Goal: Information Seeking & Learning: Check status

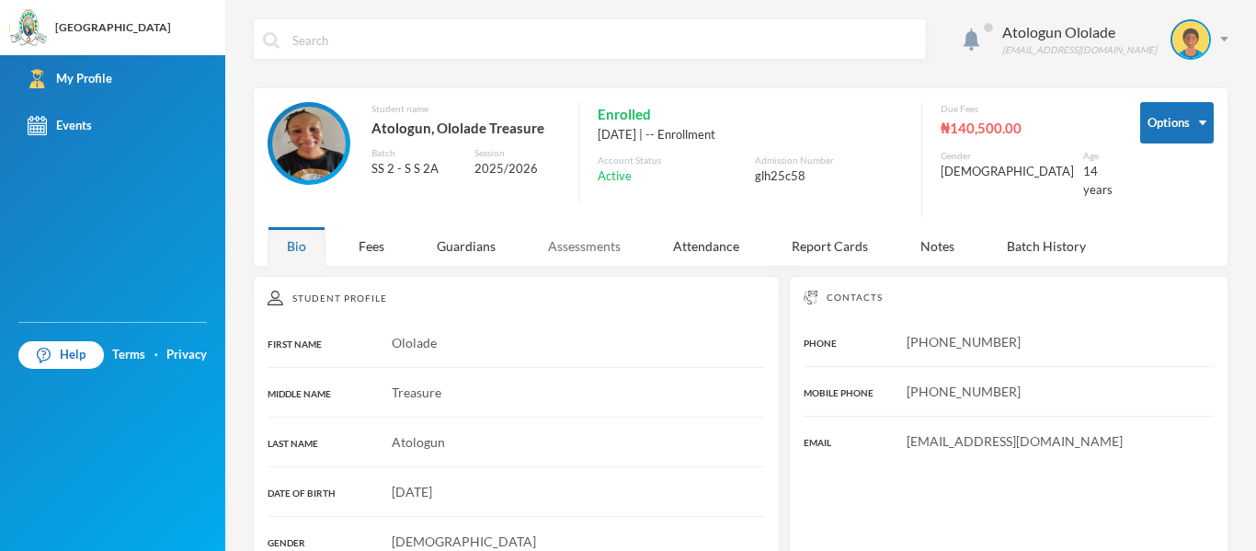
click at [615, 230] on div "Assessments" at bounding box center [584, 246] width 111 height 40
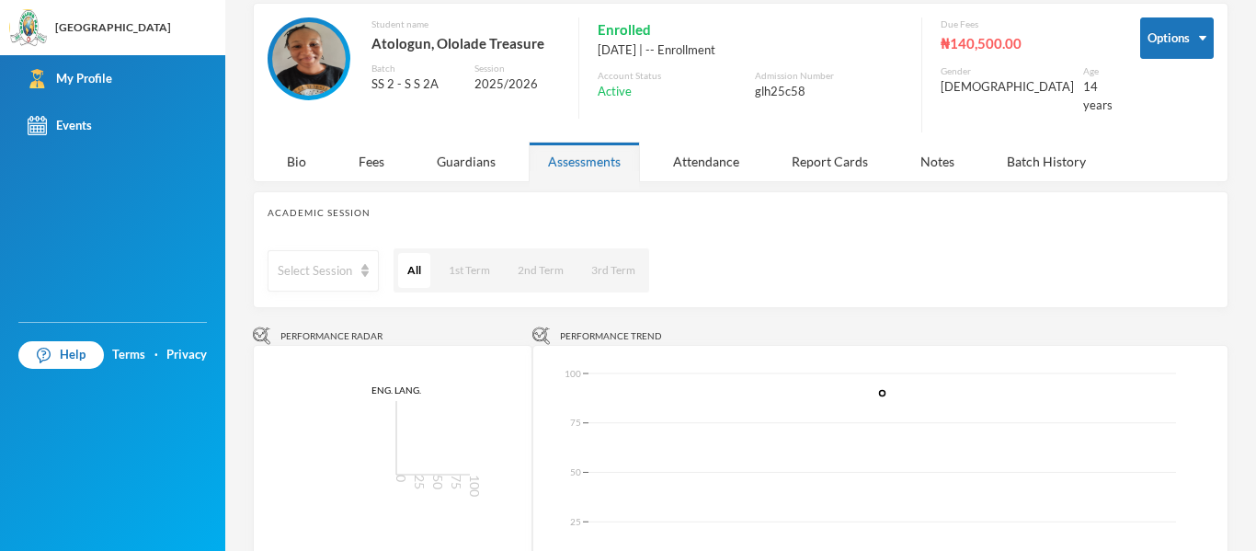
scroll to position [84, 0]
click at [471, 147] on div "Guardians" at bounding box center [466, 163] width 97 height 40
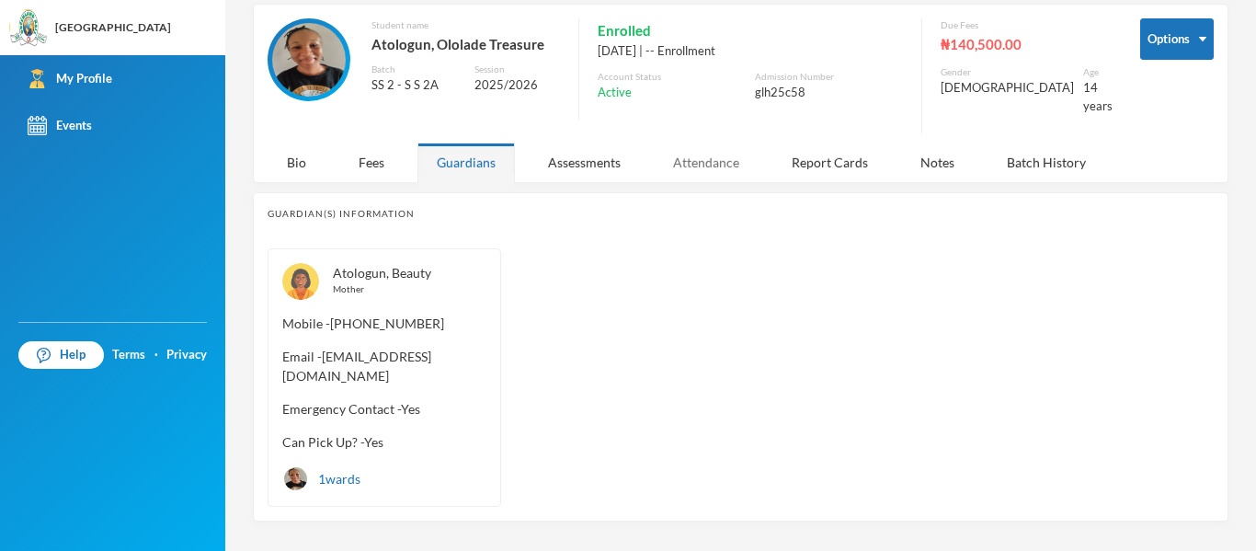
click at [712, 149] on div "Attendance" at bounding box center [706, 163] width 105 height 40
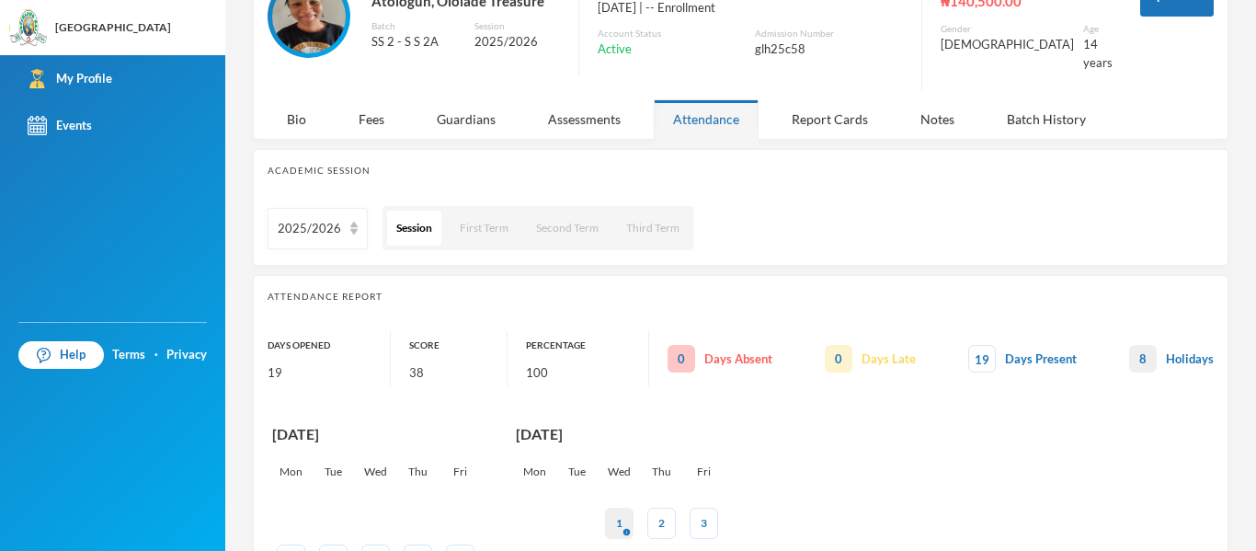
scroll to position [126, 0]
click at [812, 106] on div "Report Cards" at bounding box center [830, 120] width 115 height 40
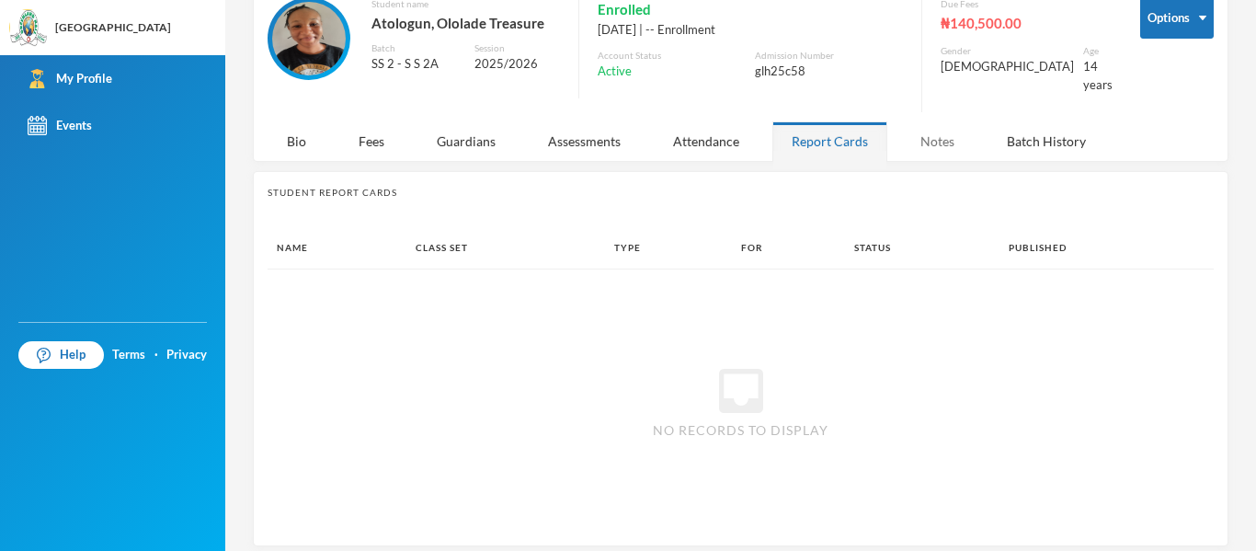
click at [945, 122] on div "Notes" at bounding box center [937, 141] width 73 height 40
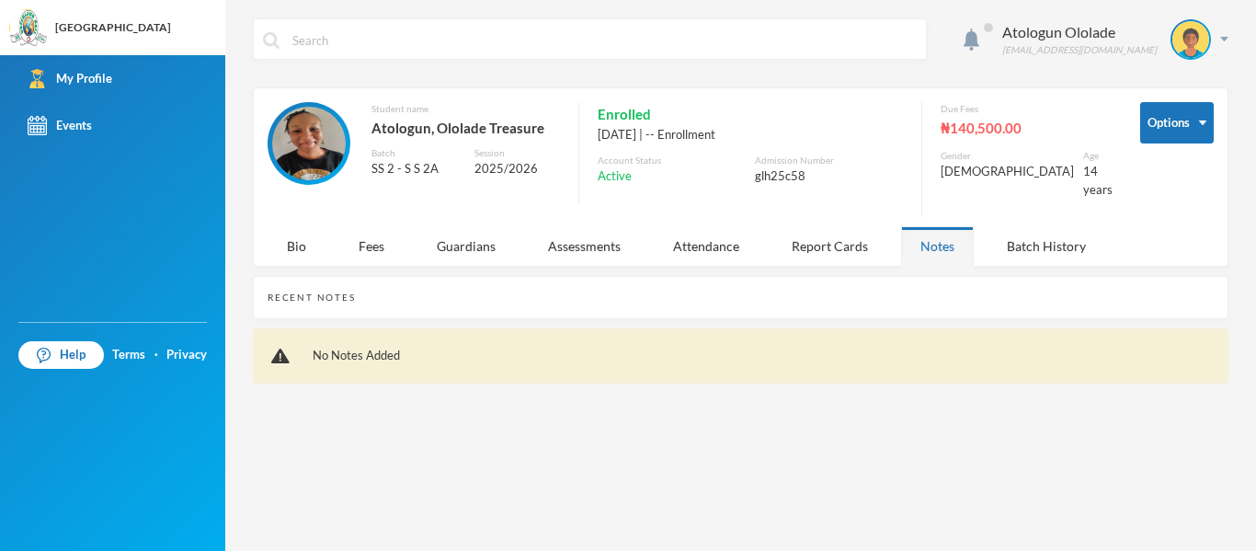
scroll to position [0, 0]
click at [1016, 122] on div "₦140,500.00" at bounding box center [1027, 128] width 172 height 24
click at [1023, 235] on div "Batch History" at bounding box center [1047, 246] width 118 height 40
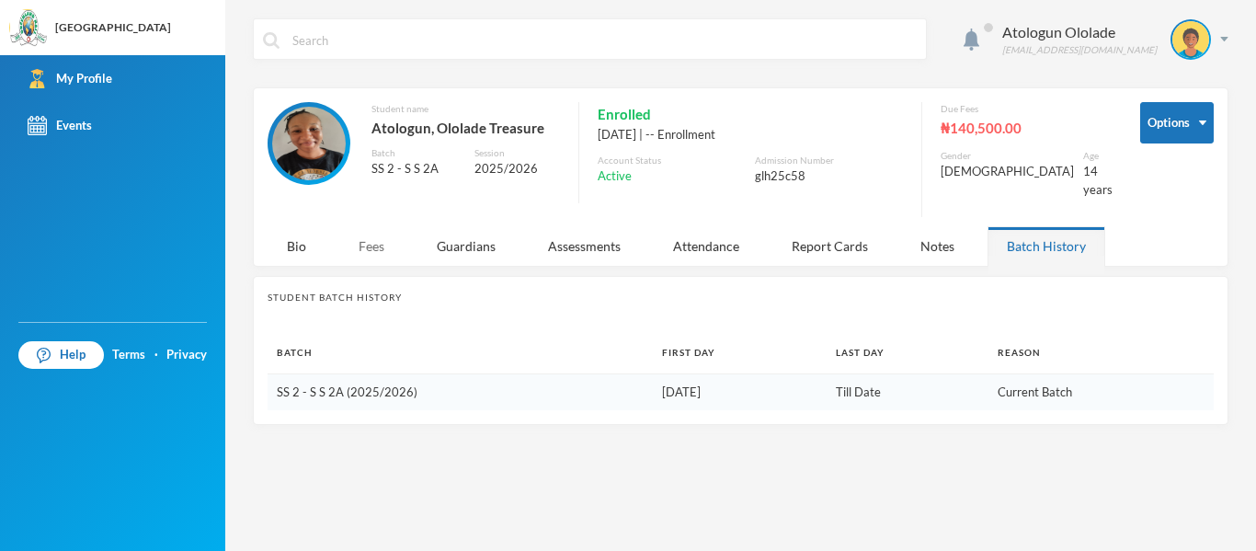
click at [372, 226] on div "Fees" at bounding box center [371, 246] width 64 height 40
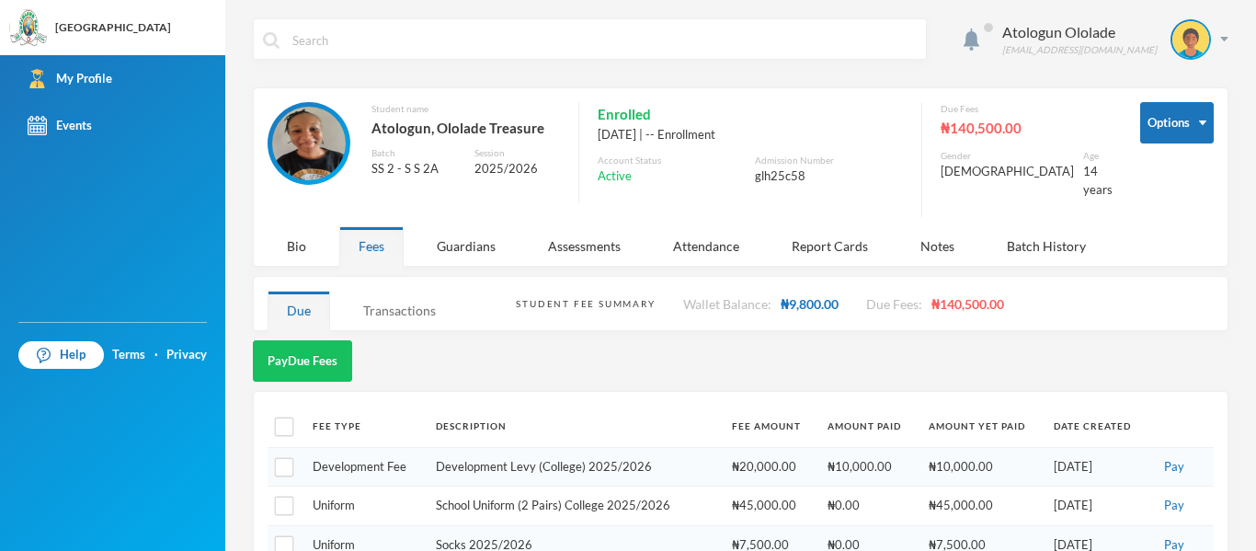
click at [400, 297] on div "Transactions" at bounding box center [399, 311] width 111 height 40
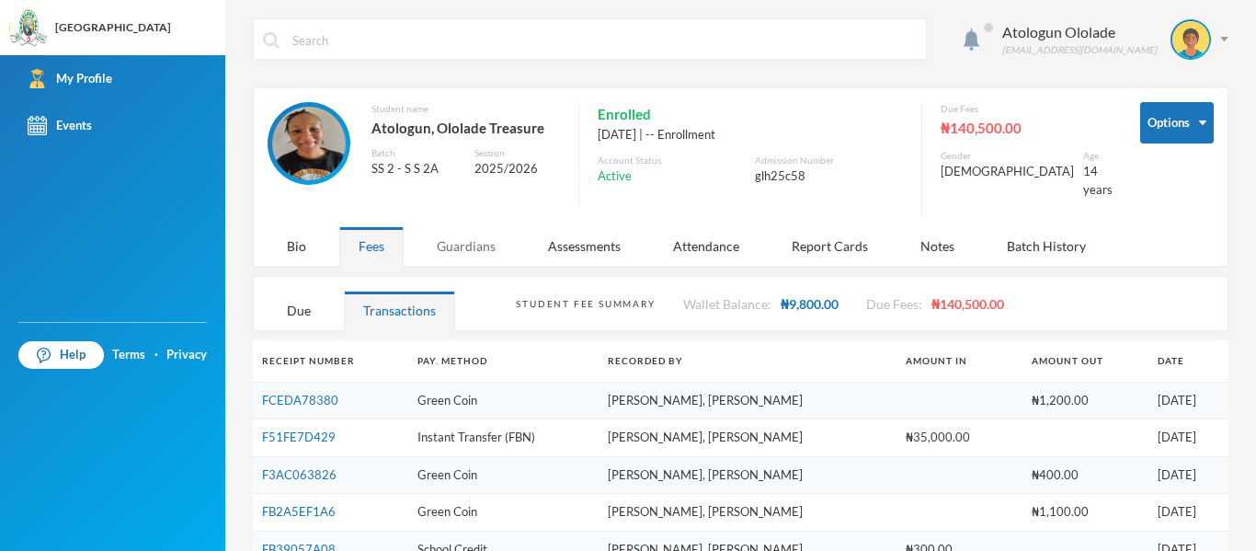
click at [473, 226] on div "Guardians" at bounding box center [466, 246] width 97 height 40
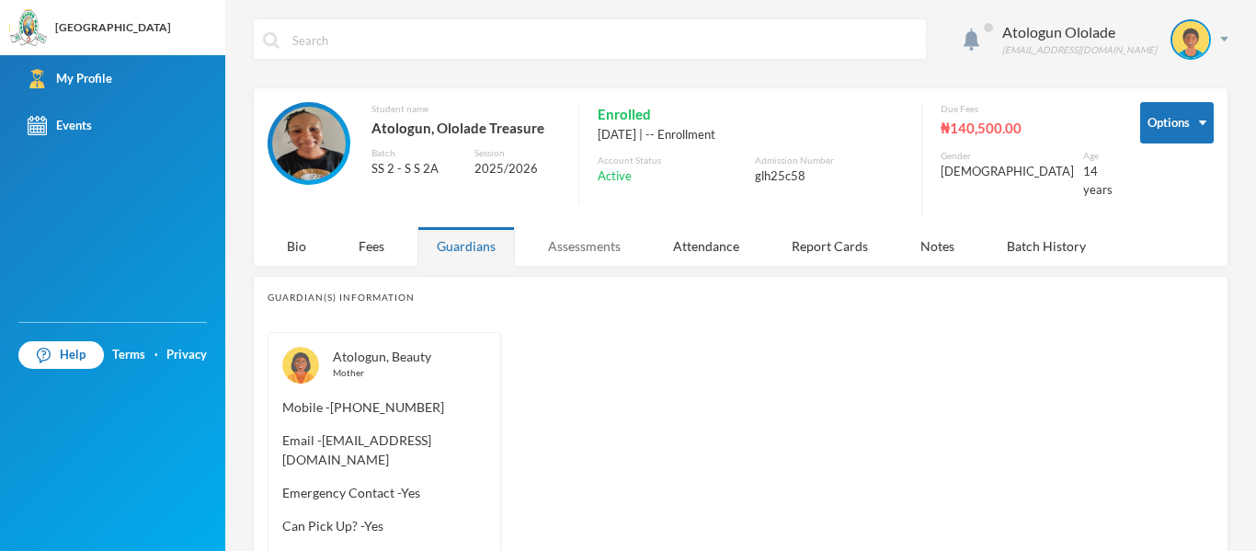
click at [580, 248] on div "Assessments" at bounding box center [584, 246] width 111 height 40
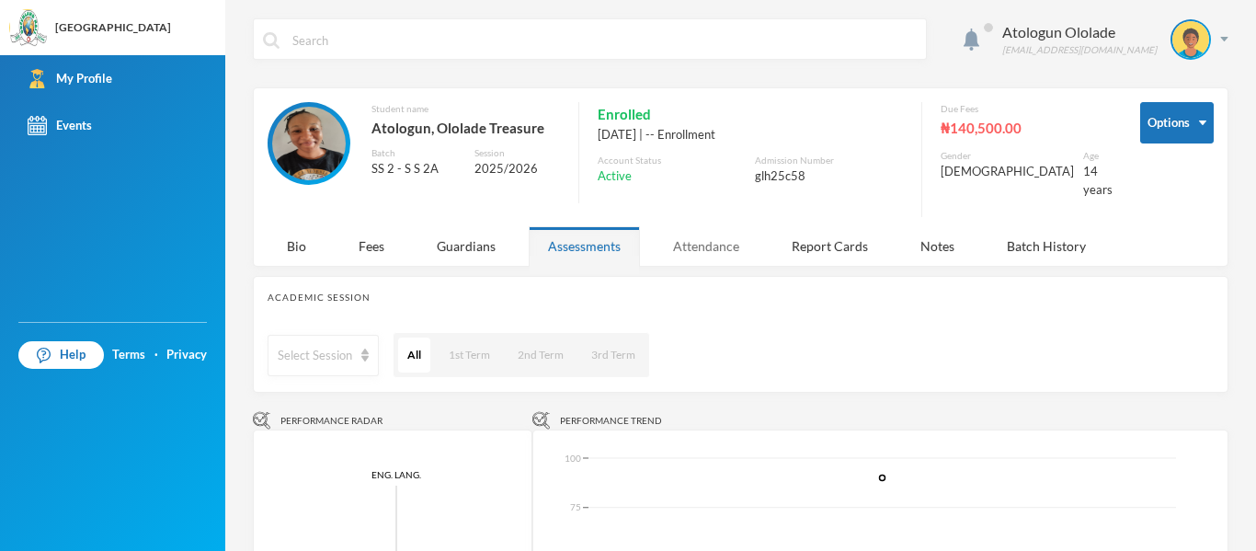
click at [675, 237] on div "Attendance" at bounding box center [706, 246] width 105 height 40
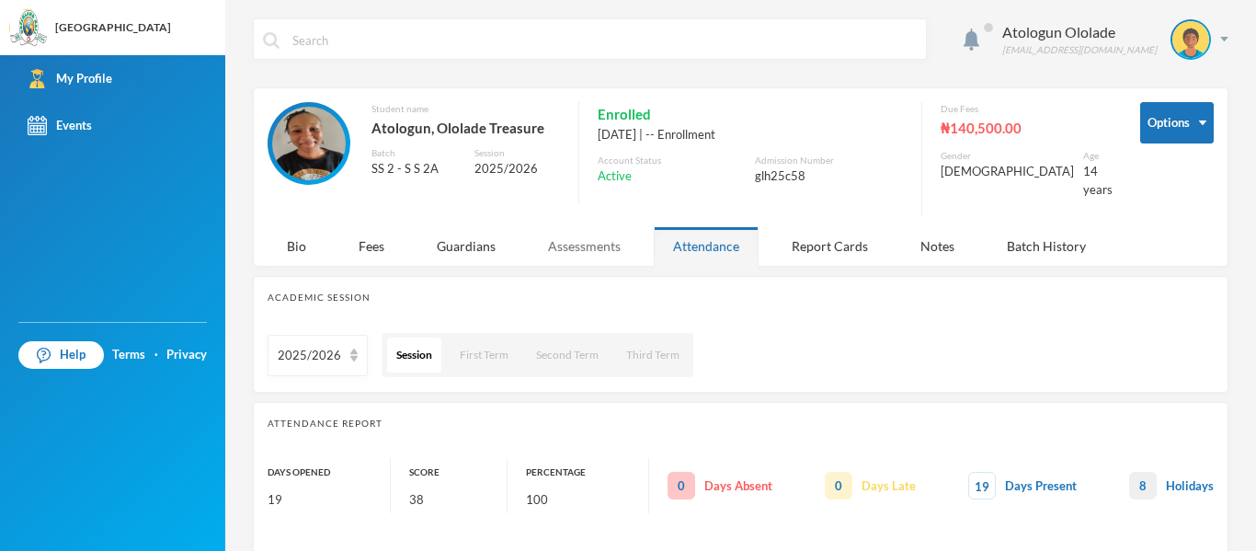
click at [585, 242] on div "Assessments" at bounding box center [584, 246] width 111 height 40
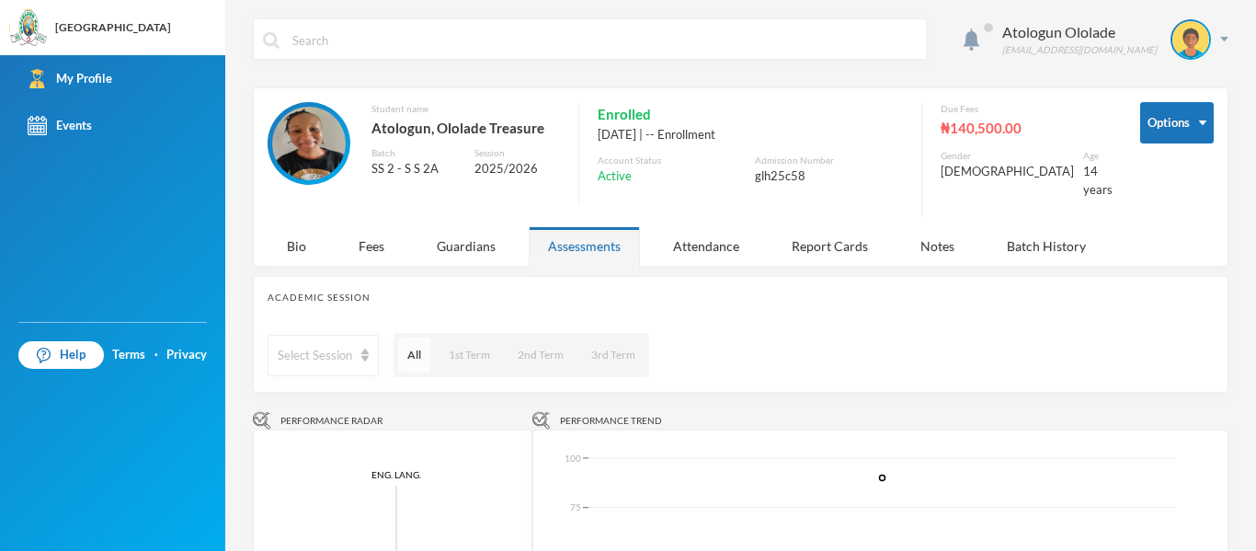
click at [407, 349] on button "All" at bounding box center [414, 355] width 32 height 35
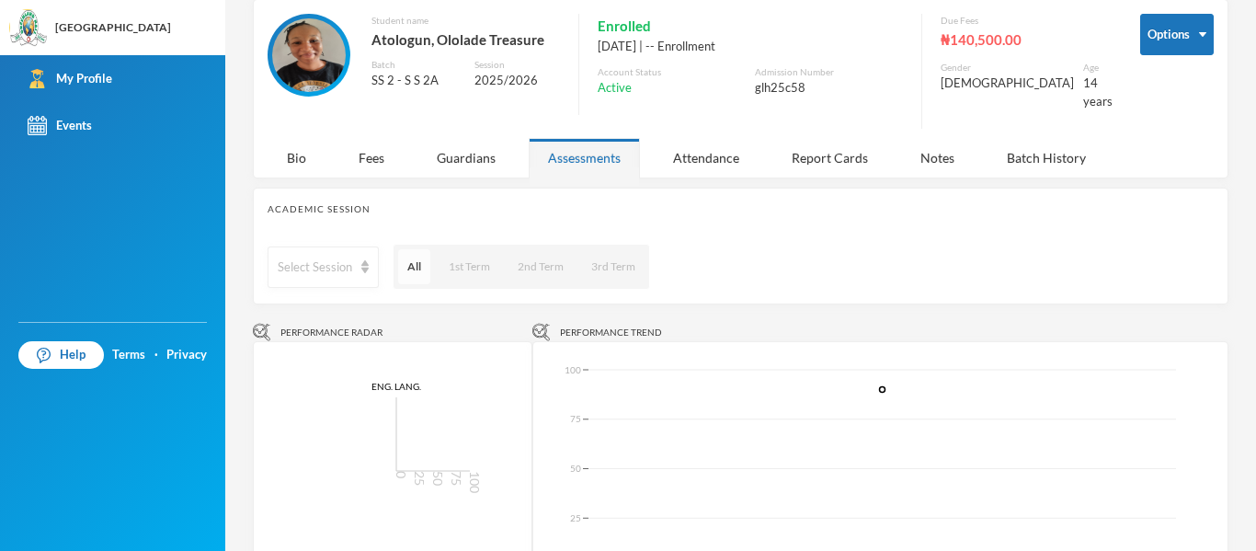
scroll to position [89, 0]
click at [404, 248] on button "All" at bounding box center [414, 265] width 32 height 35
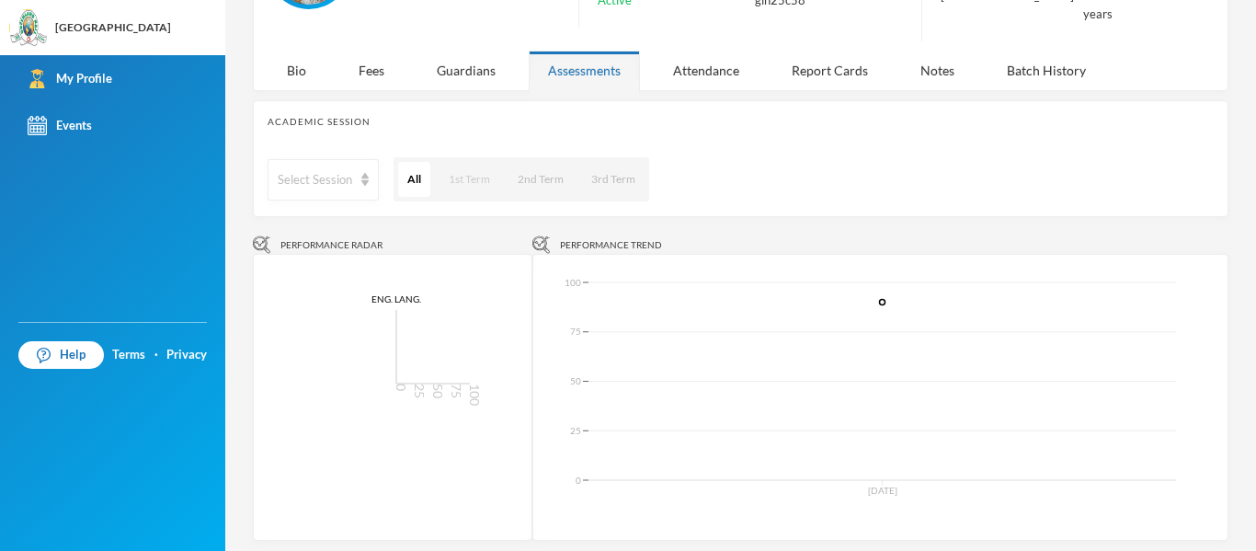
scroll to position [0, 0]
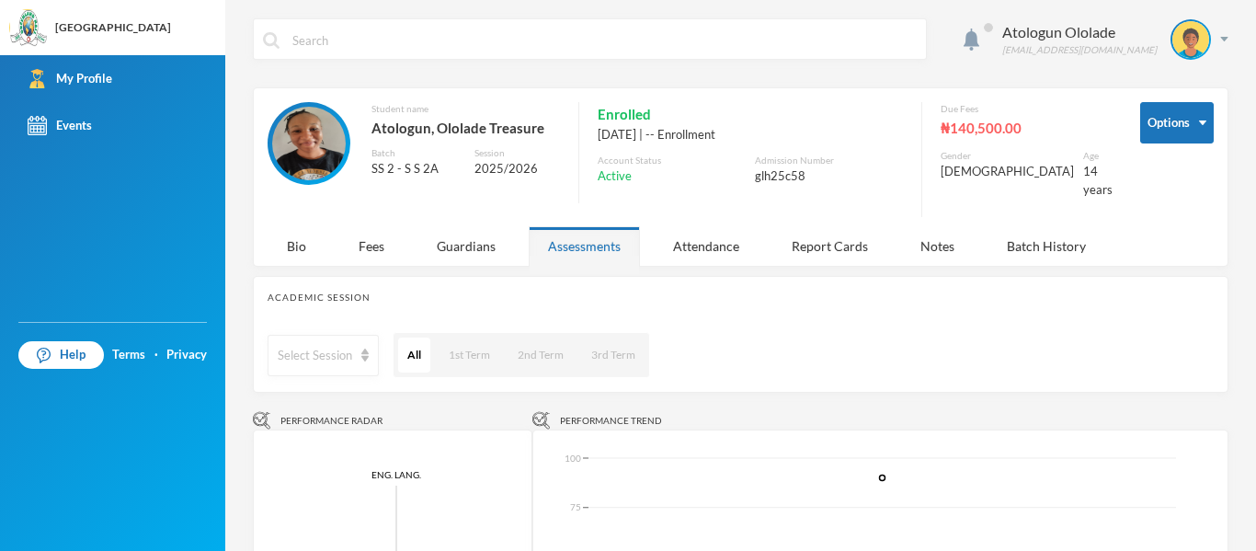
click at [533, 411] on img at bounding box center [542, 420] width 18 height 18
click at [273, 411] on div "Performance Radar" at bounding box center [393, 420] width 280 height 18
click at [347, 414] on span "Performance Radar" at bounding box center [332, 421] width 102 height 14
click at [440, 343] on button "1st Term" at bounding box center [470, 355] width 60 height 35
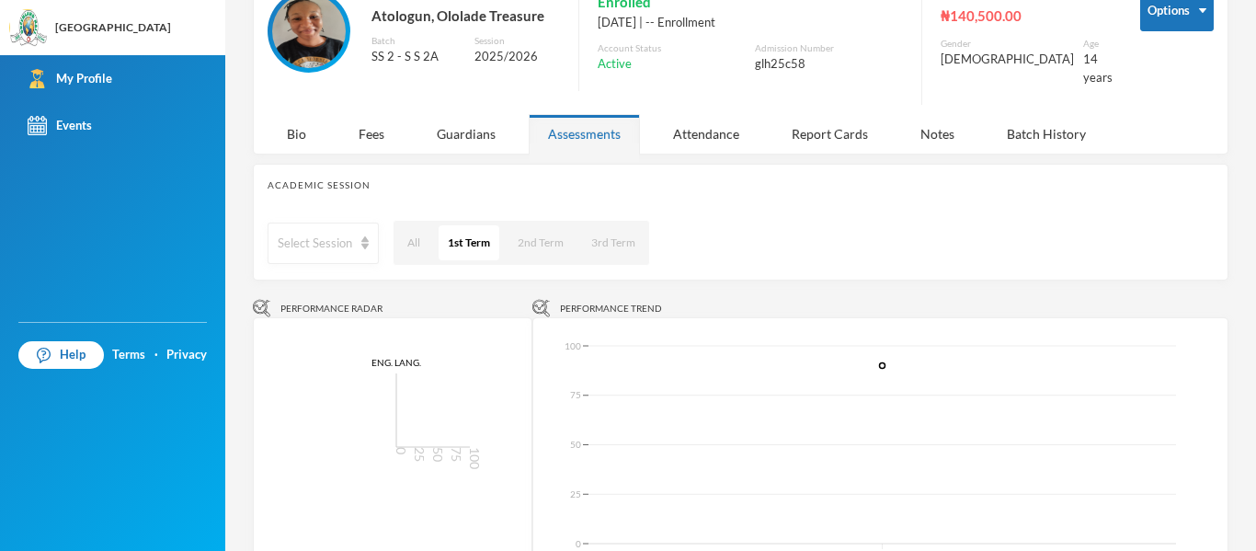
scroll to position [117, 0]
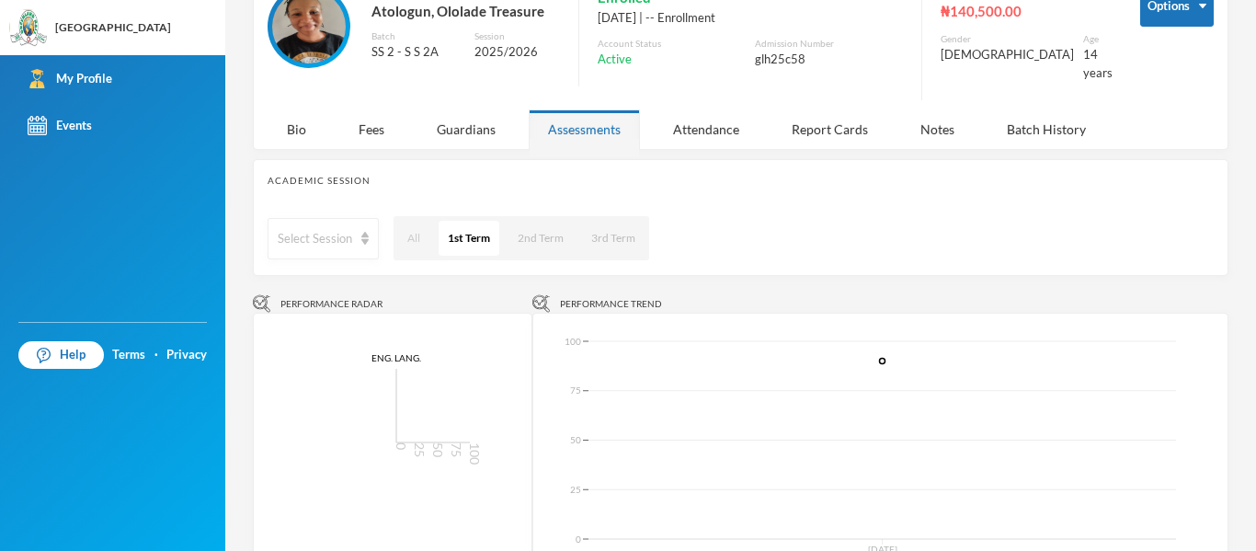
click at [417, 222] on button "All" at bounding box center [413, 238] width 31 height 35
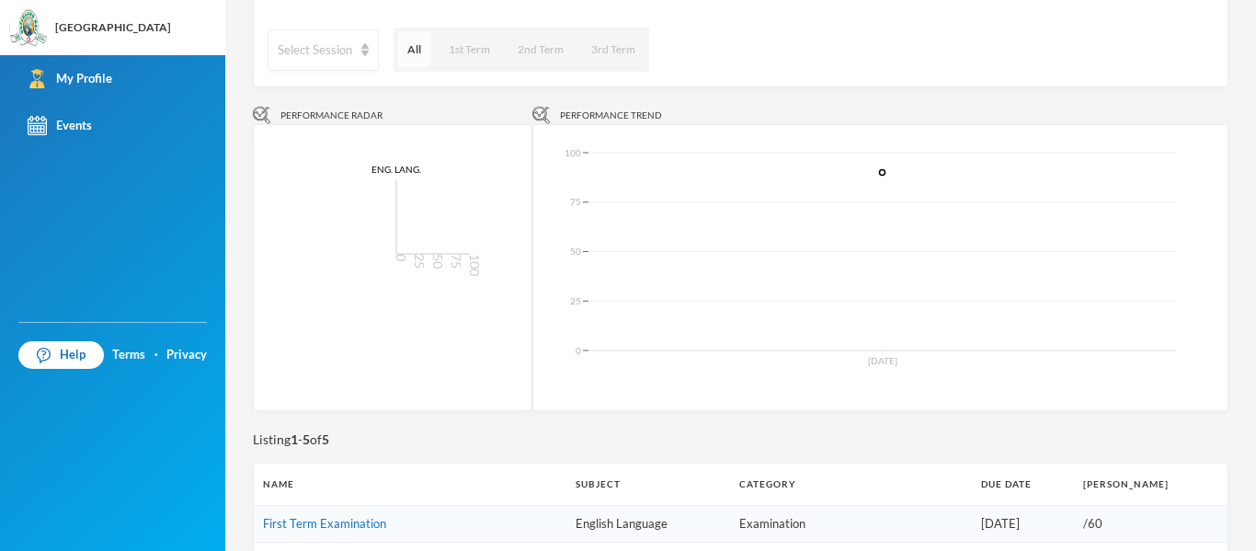
scroll to position [304, 0]
click at [542, 34] on button "2nd Term" at bounding box center [541, 51] width 64 height 35
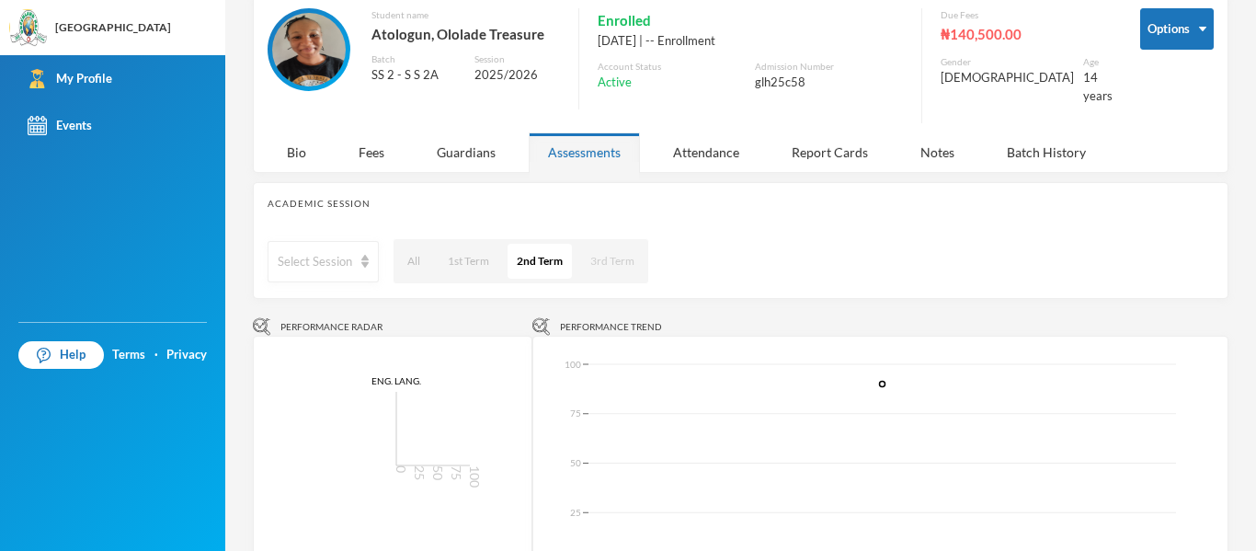
scroll to position [86, 0]
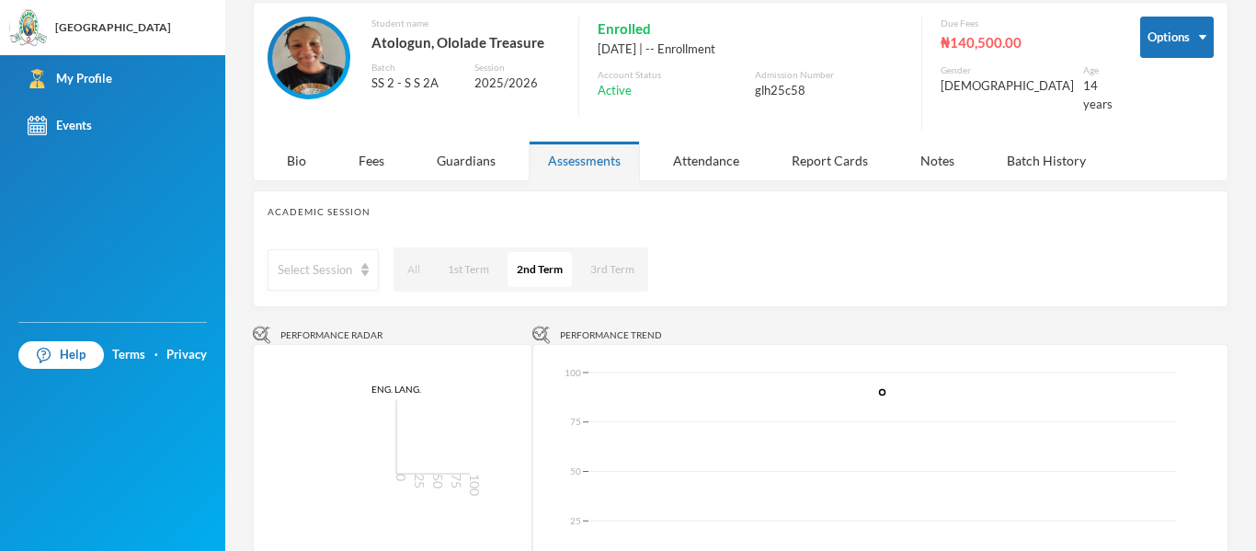
click at [409, 252] on button "All" at bounding box center [413, 269] width 31 height 35
click at [475, 263] on button "1st Term" at bounding box center [470, 269] width 60 height 35
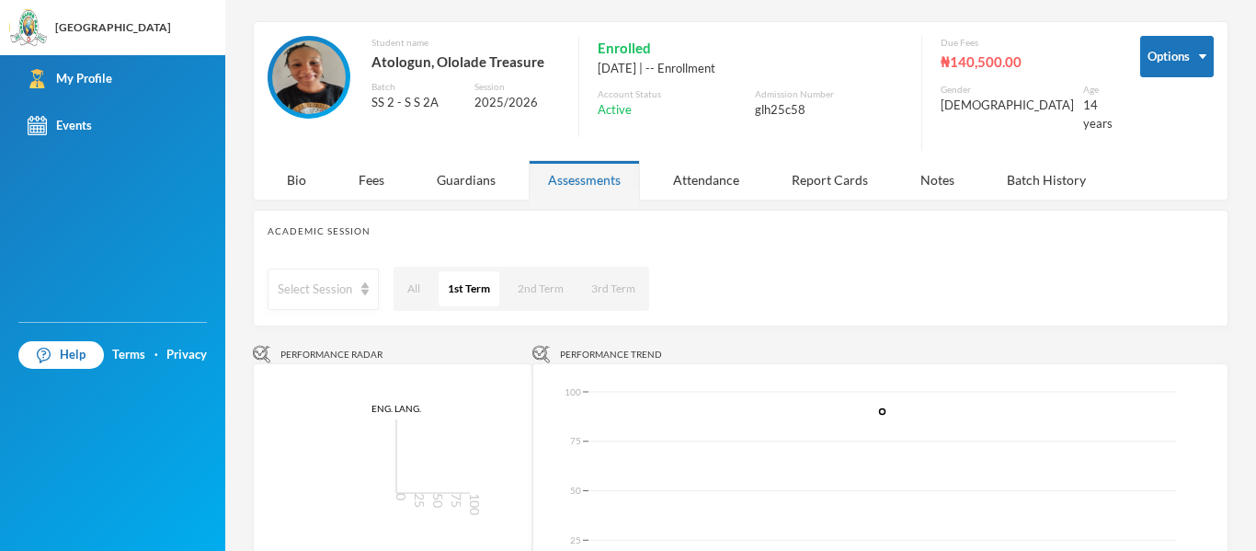
scroll to position [0, 0]
